Goal: Task Accomplishment & Management: Use online tool/utility

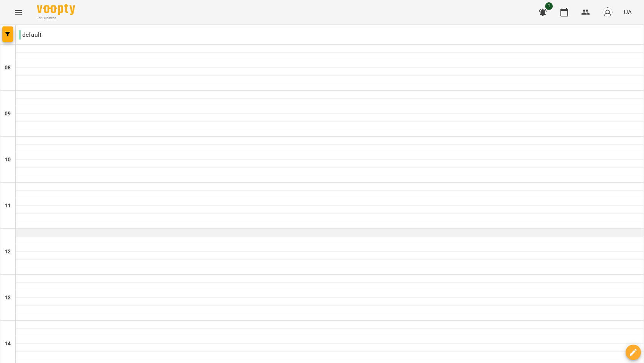
scroll to position [469, 0]
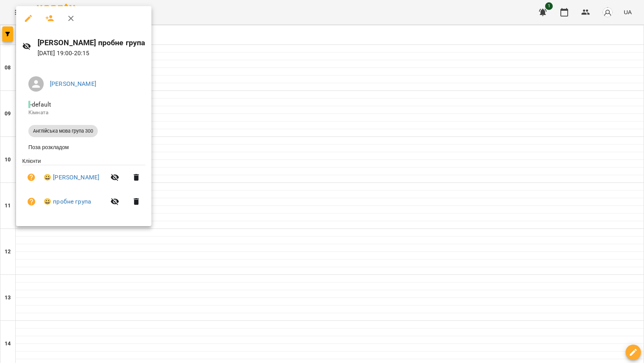
click at [226, 105] on div at bounding box center [322, 181] width 644 height 363
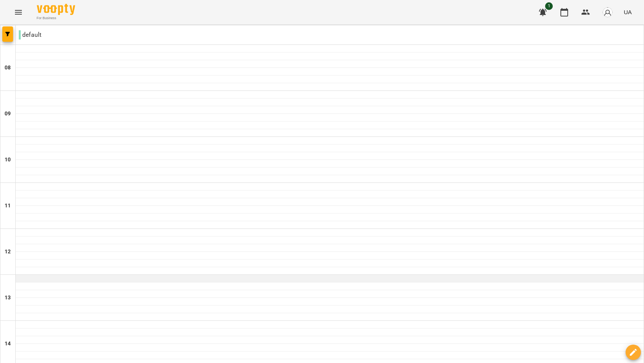
scroll to position [302, 0]
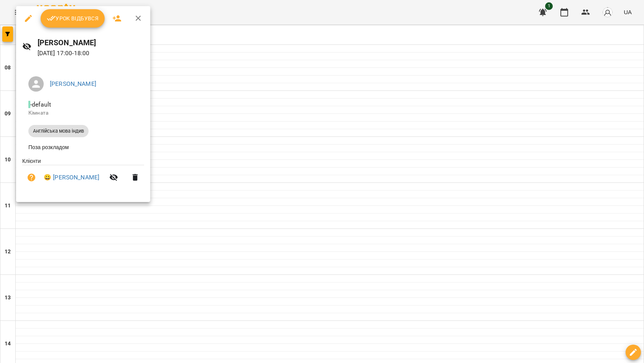
click at [91, 18] on span "Урок відбувся" at bounding box center [73, 18] width 52 height 9
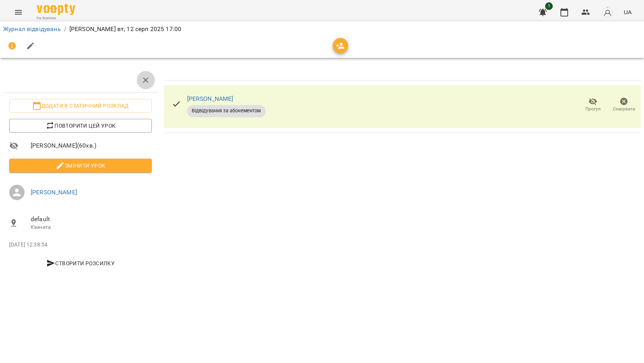
click at [142, 79] on icon "button" at bounding box center [145, 80] width 9 height 9
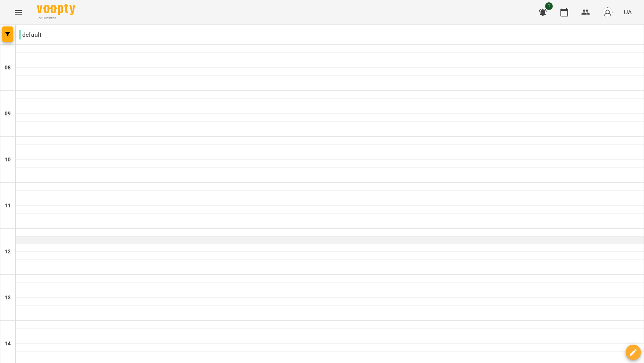
scroll to position [469, 0]
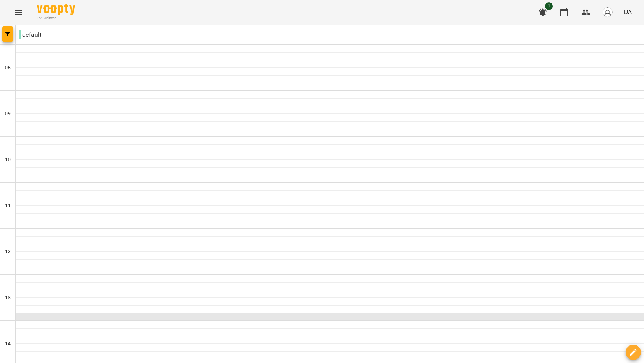
scroll to position [340, 0]
